Goal: Information Seeking & Learning: Check status

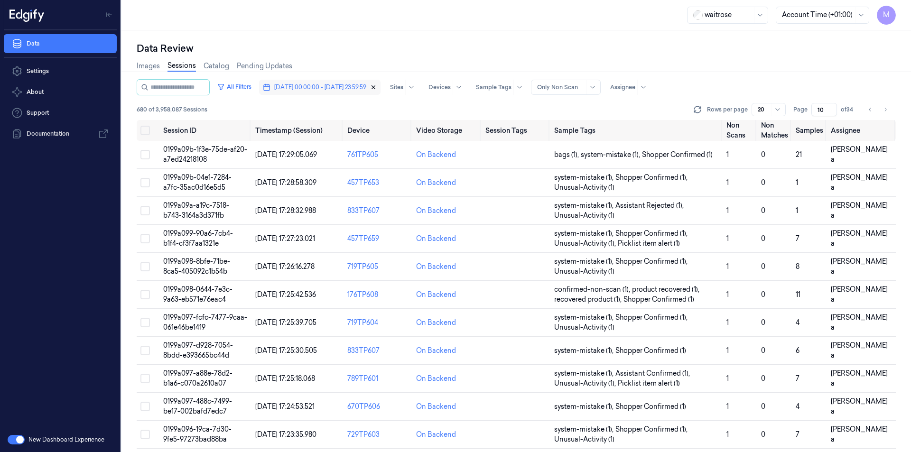
click at [375, 89] on icon "button" at bounding box center [373, 87] width 3 height 3
type input "1"
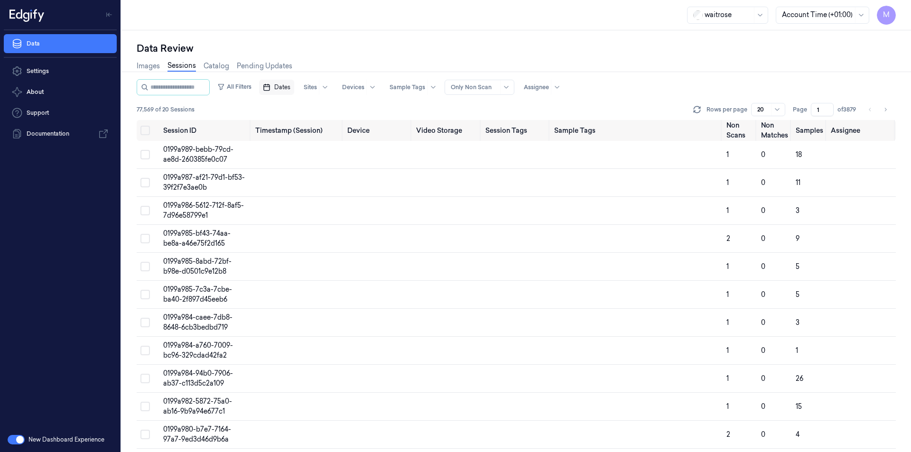
click at [190, 68] on link "Sessions" at bounding box center [181, 66] width 28 height 11
click at [184, 66] on link "Sessions" at bounding box center [181, 66] width 28 height 11
click at [288, 84] on span "Dates" at bounding box center [282, 87] width 16 height 9
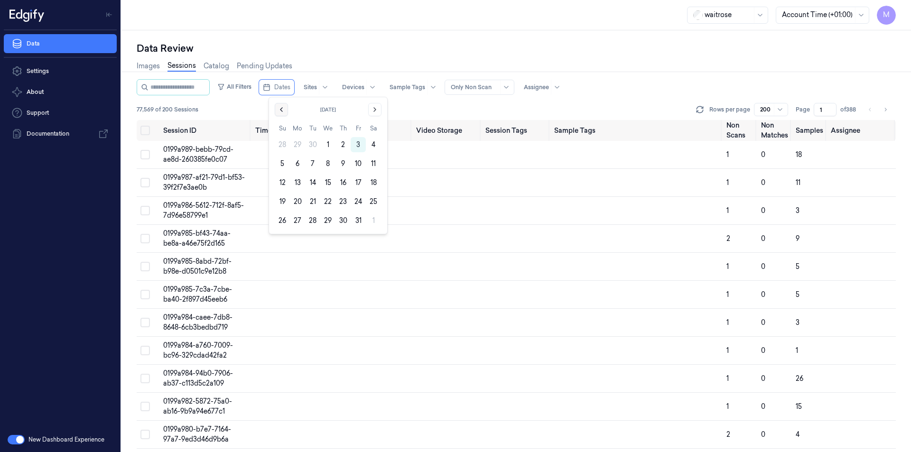
click at [277, 110] on button "Go to the Previous Month" at bounding box center [281, 109] width 13 height 13
click at [310, 218] on button "30" at bounding box center [312, 220] width 15 height 15
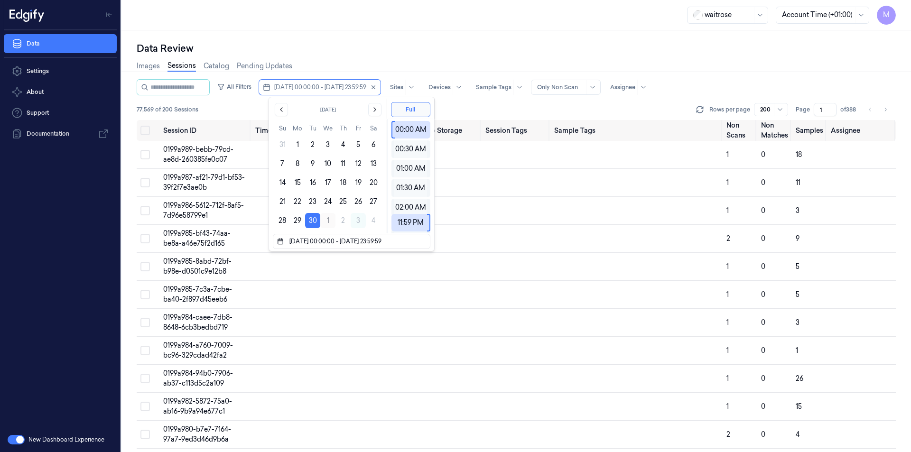
click at [327, 221] on button "1" at bounding box center [327, 220] width 15 height 15
type input "30/09/2025 00:00:00 - 01/10/2025 23:59:59"
click at [398, 45] on div "Data Review" at bounding box center [516, 48] width 759 height 13
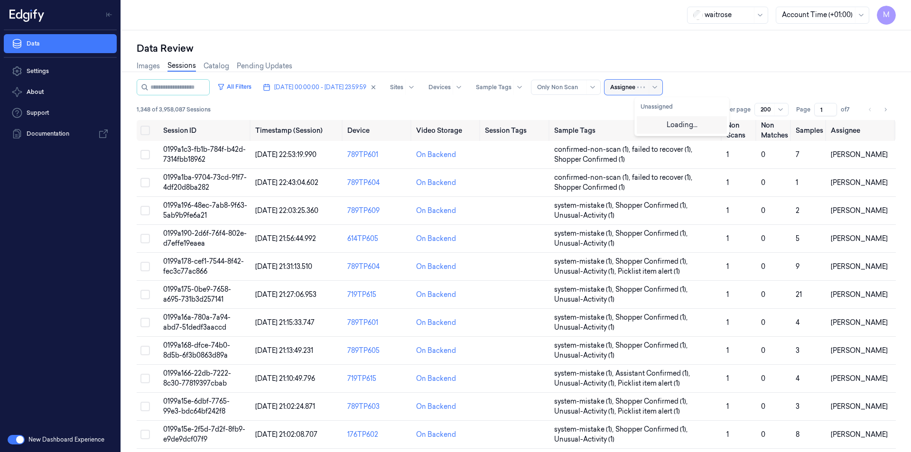
click at [635, 89] on div at bounding box center [622, 87] width 25 height 9
type input "ch"
click at [662, 140] on div "[PERSON_NAME] a" at bounding box center [671, 140] width 62 height 10
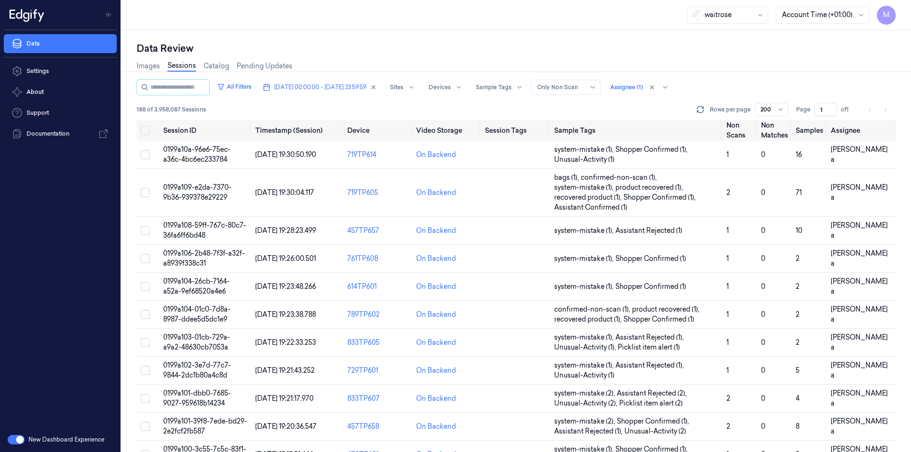
click at [603, 37] on div "Data Review Images Sessions Catalog Pending Updates All Filters 30/09/2025 00:0…" at bounding box center [515, 241] width 789 height 422
click at [770, 112] on div at bounding box center [766, 109] width 12 height 9
click at [663, 40] on div "Data Review Images Sessions Catalog Pending Updates All Filters 30/09/2025 00:0…" at bounding box center [515, 241] width 789 height 422
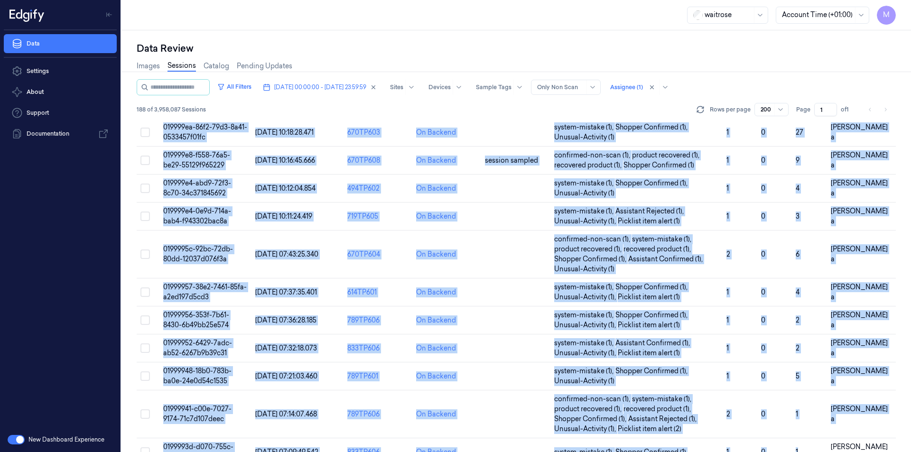
scroll to position [5086, 0]
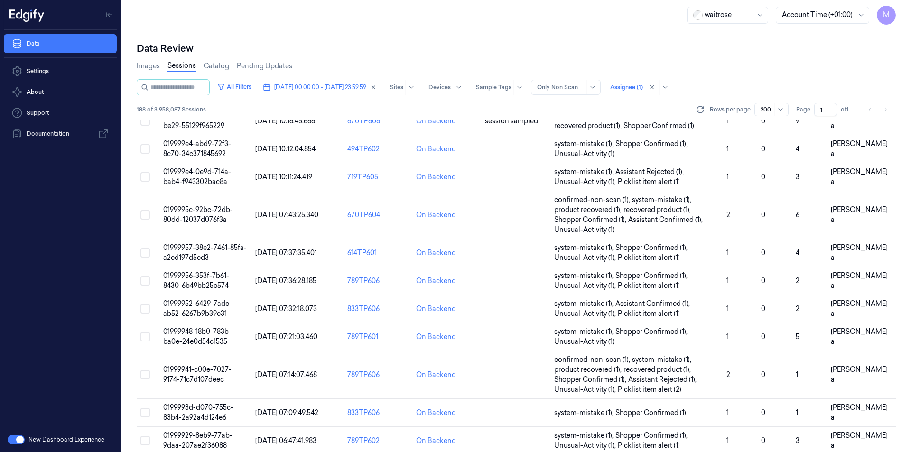
drag, startPoint x: 134, startPoint y: 127, endPoint x: 829, endPoint y: 470, distance: 775.4
click at [829, 451] on html "M Data Settings About Support Documentation New Dashboard Experience waitrose A…" at bounding box center [455, 226] width 911 height 452
click at [508, 30] on div "Data Review Images Sessions Catalog Pending Updates All Filters 30/09/2025 00:0…" at bounding box center [515, 241] width 789 height 422
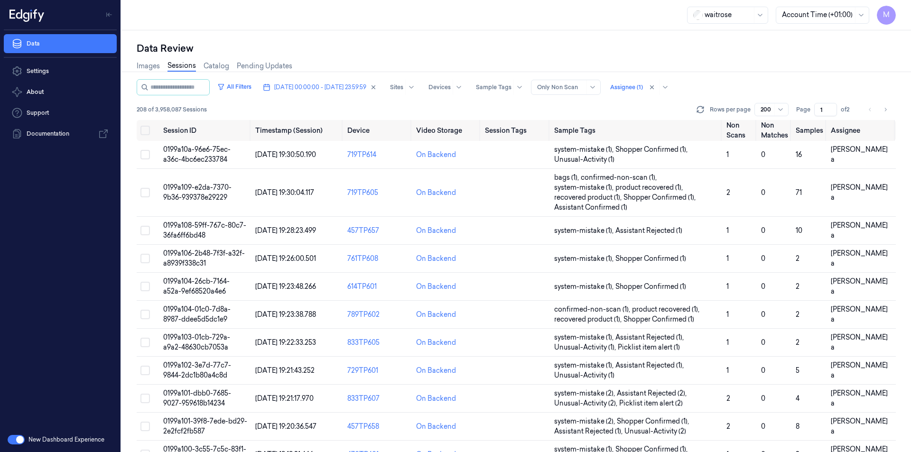
click at [429, 17] on div "waitrose Account Time (+01:00) M" at bounding box center [515, 15] width 789 height 30
click at [700, 53] on div "Data Review" at bounding box center [516, 48] width 759 height 13
click at [885, 108] on icon "Go to next page" at bounding box center [885, 110] width 6 height 8
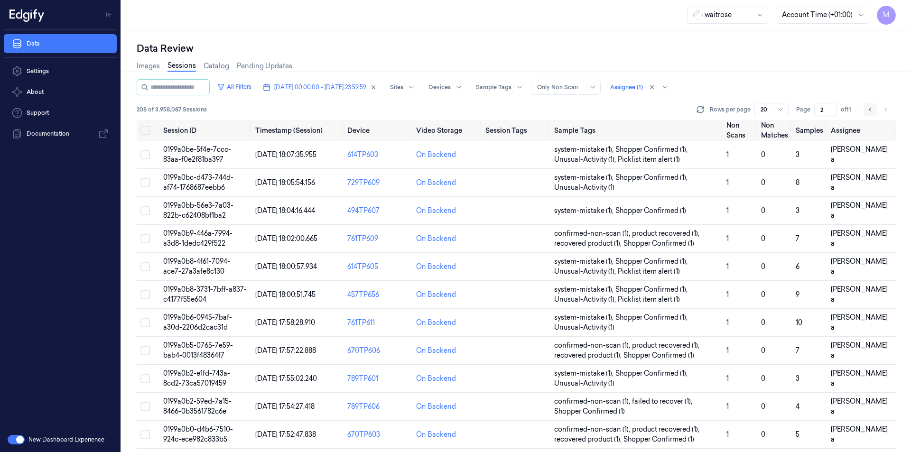
click at [867, 110] on icon "Go to previous page" at bounding box center [870, 110] width 6 height 8
type input "1"
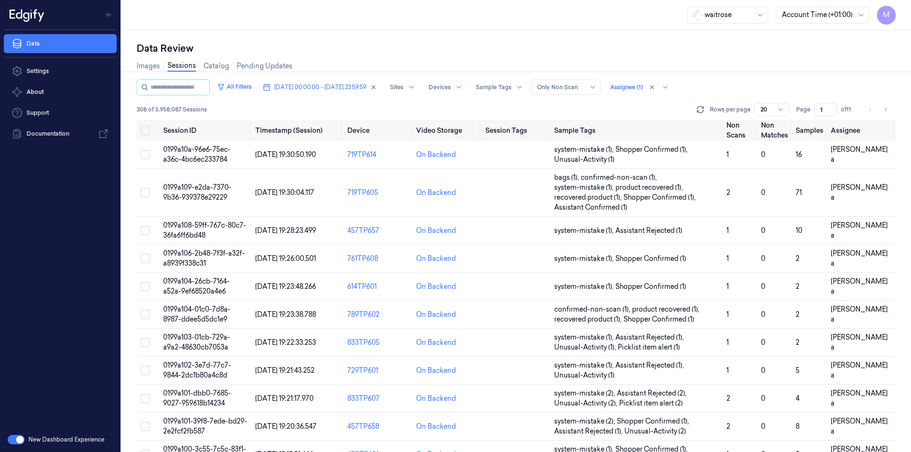
click at [746, 61] on div "Images Sessions Catalog Pending Updates" at bounding box center [516, 67] width 759 height 24
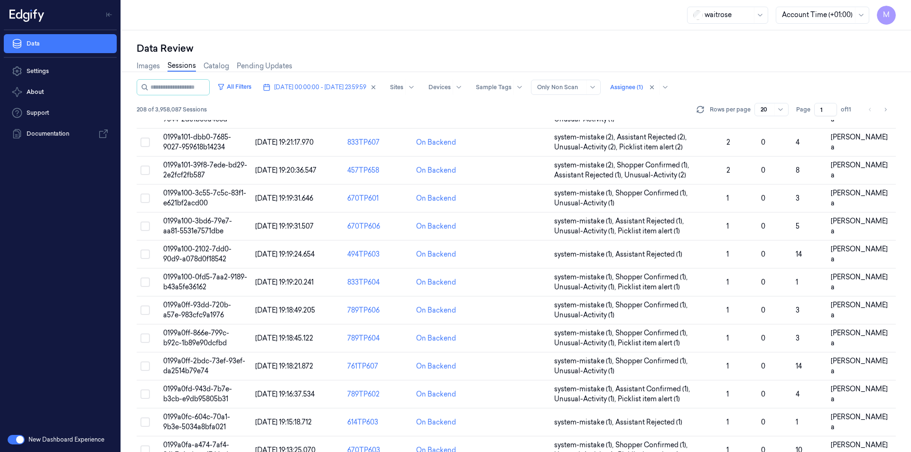
scroll to position [266, 0]
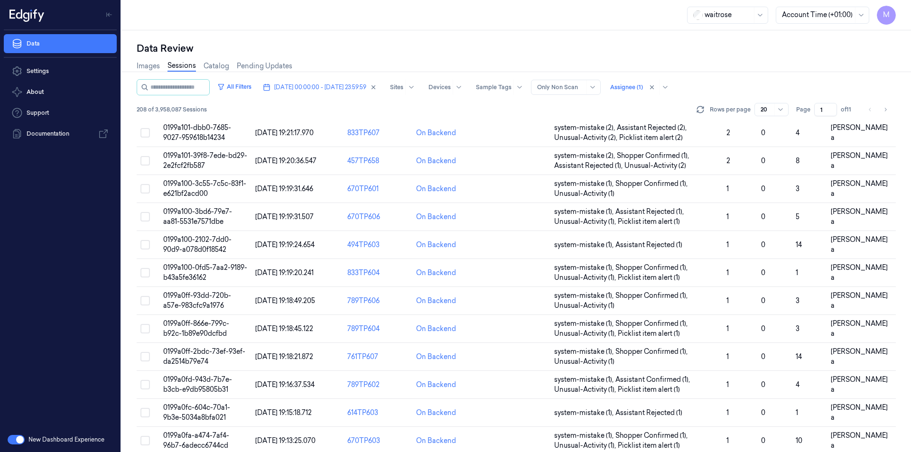
click at [339, 42] on div "Data Review" at bounding box center [516, 48] width 759 height 13
